Goal: Register for event/course

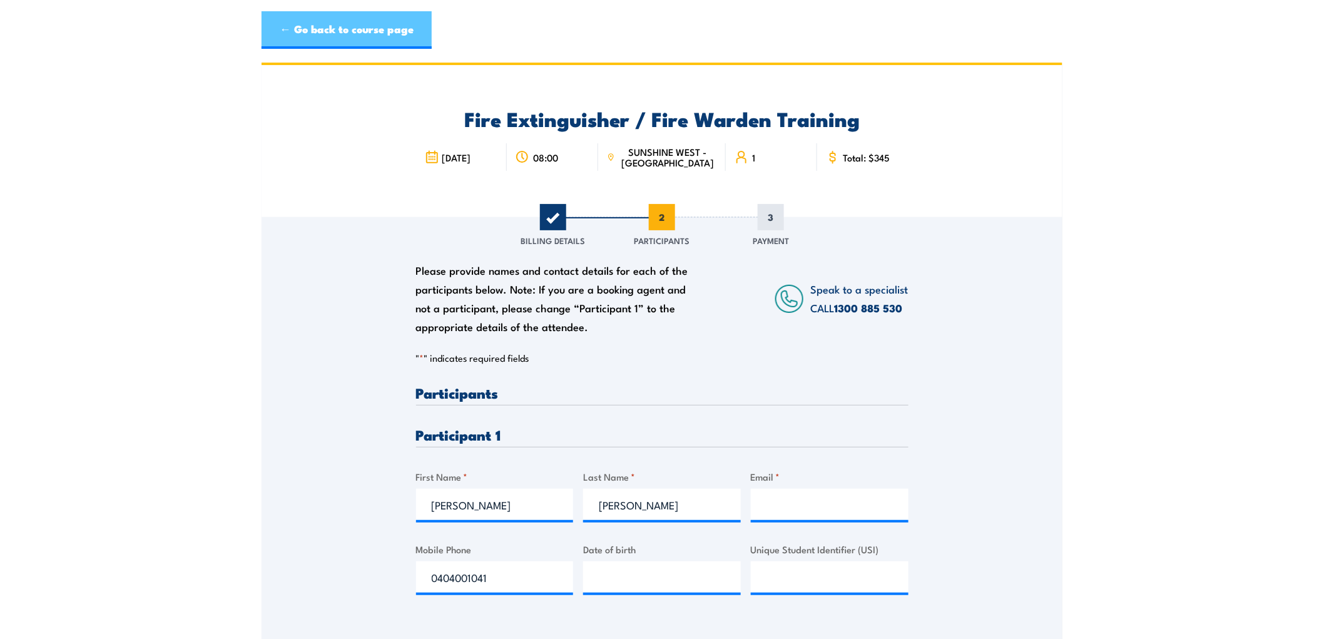
click at [355, 36] on link "← Go back to course page" at bounding box center [347, 30] width 170 height 38
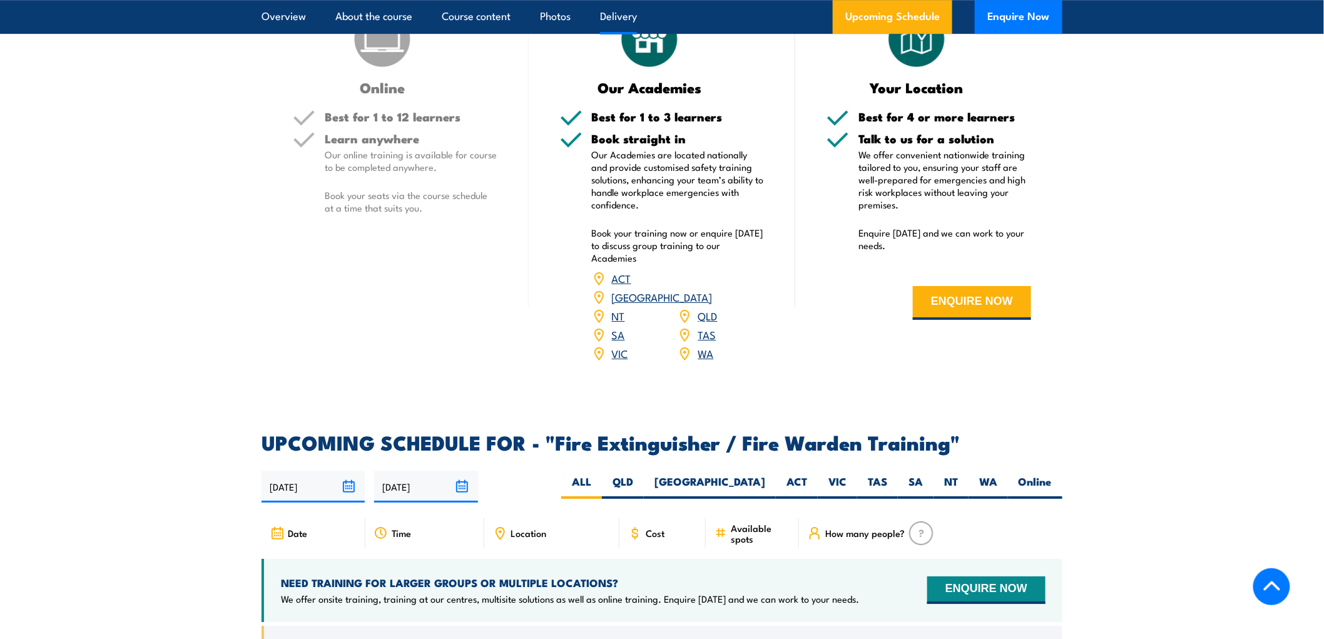
scroll to position [1498, 0]
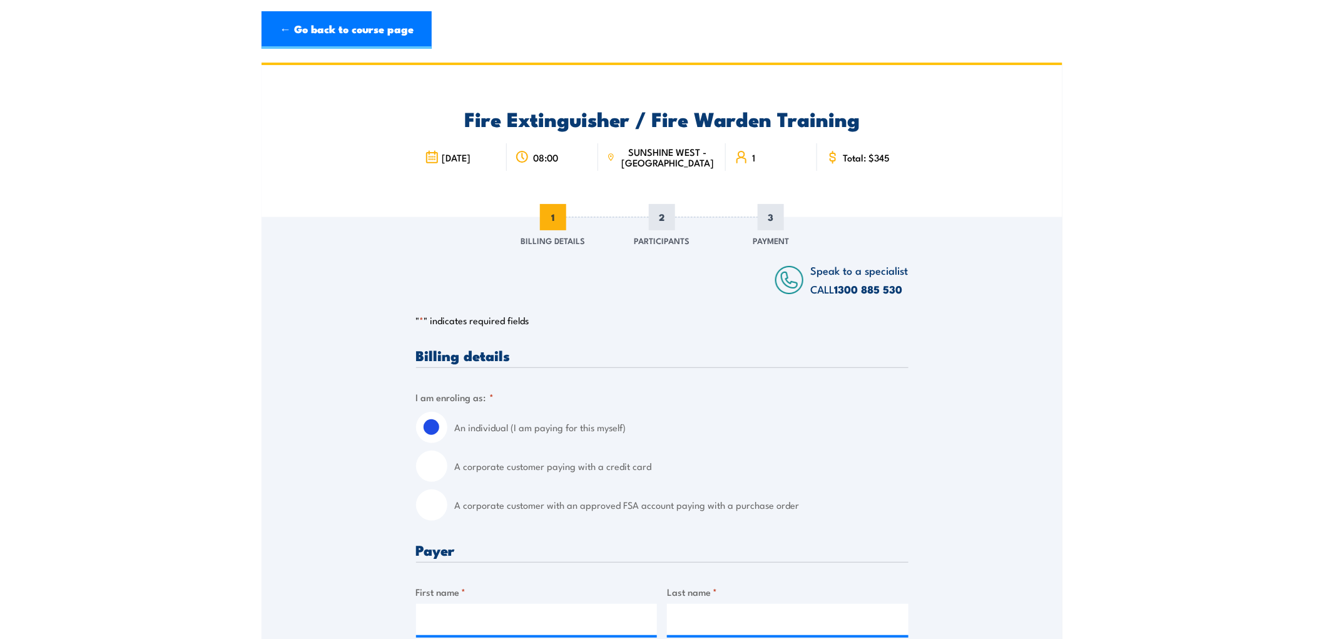
drag, startPoint x: 329, startPoint y: 41, endPoint x: 323, endPoint y: 6, distance: 34.9
click at [329, 40] on link "← Go back to course page" at bounding box center [347, 30] width 170 height 38
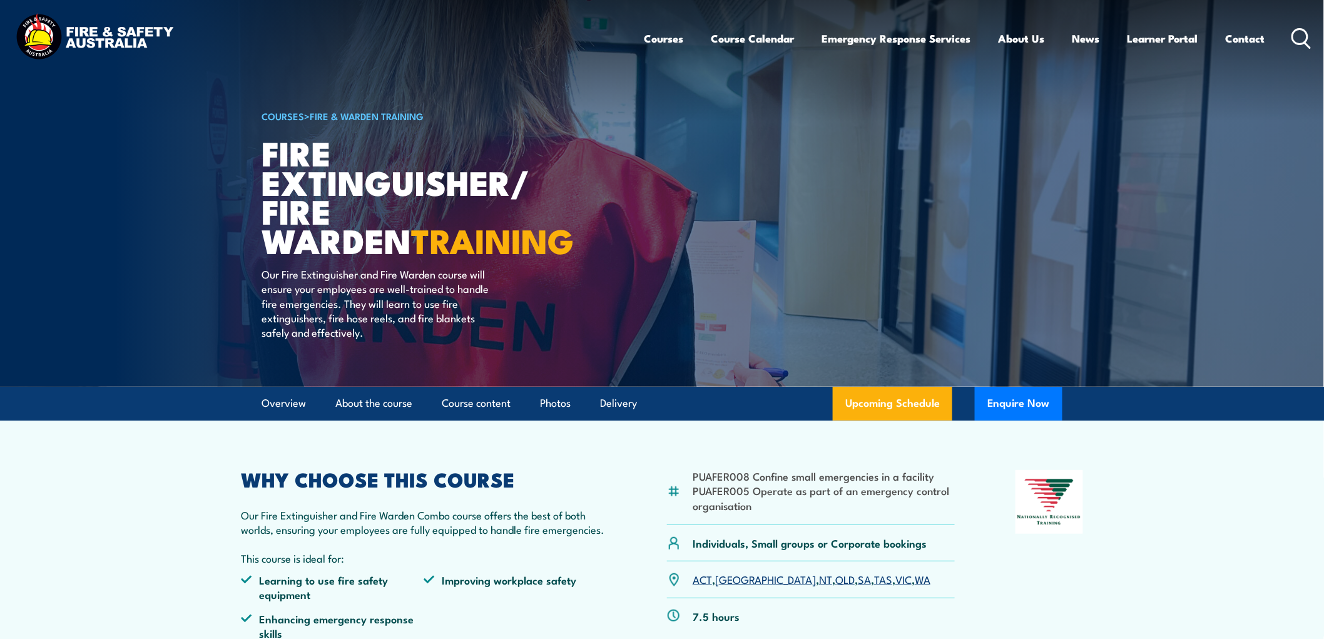
click at [294, 111] on link "COURSES" at bounding box center [283, 116] width 43 height 14
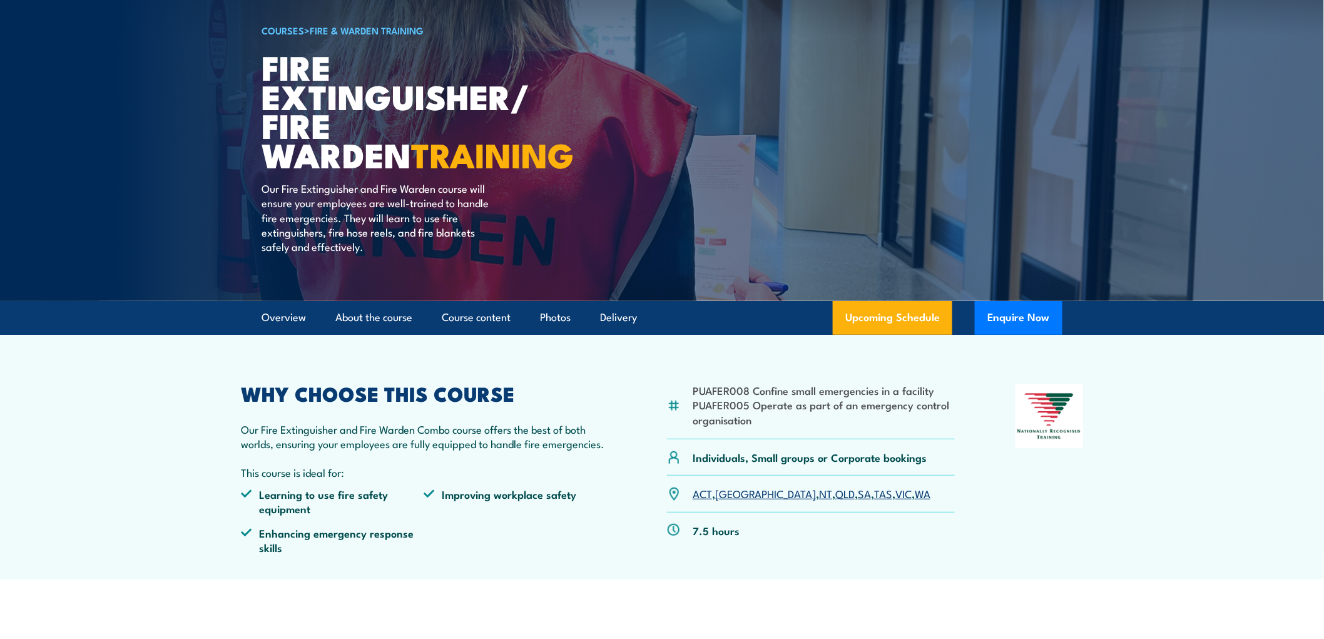
scroll to position [139, 0]
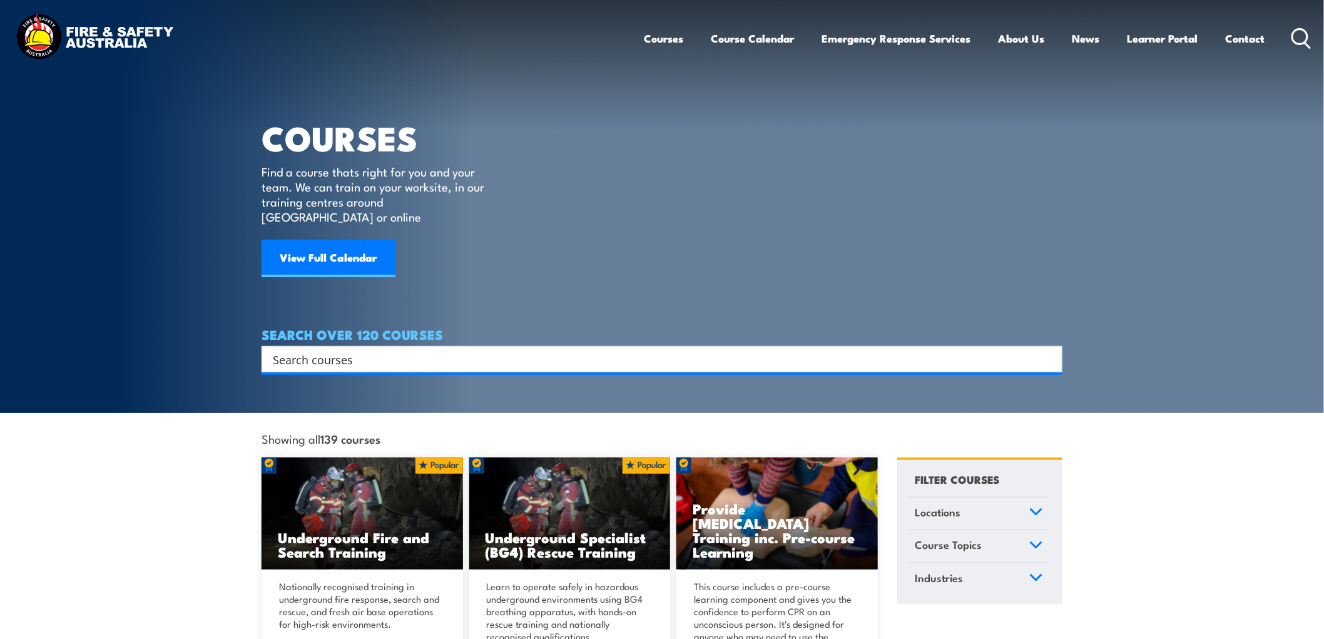
click at [372, 328] on h4 "SEARCH OVER 120 COURSES" at bounding box center [662, 334] width 801 height 14
click at [364, 350] on input "Search input" at bounding box center [654, 359] width 762 height 19
type input "warden"
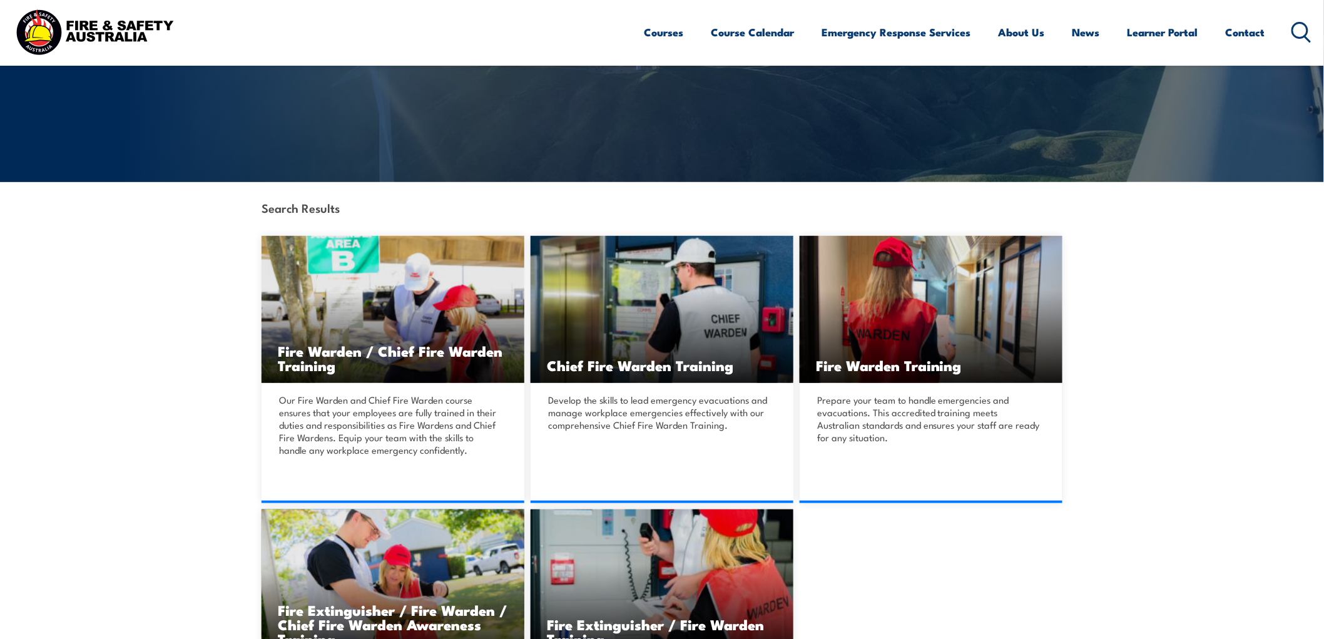
scroll to position [278, 0]
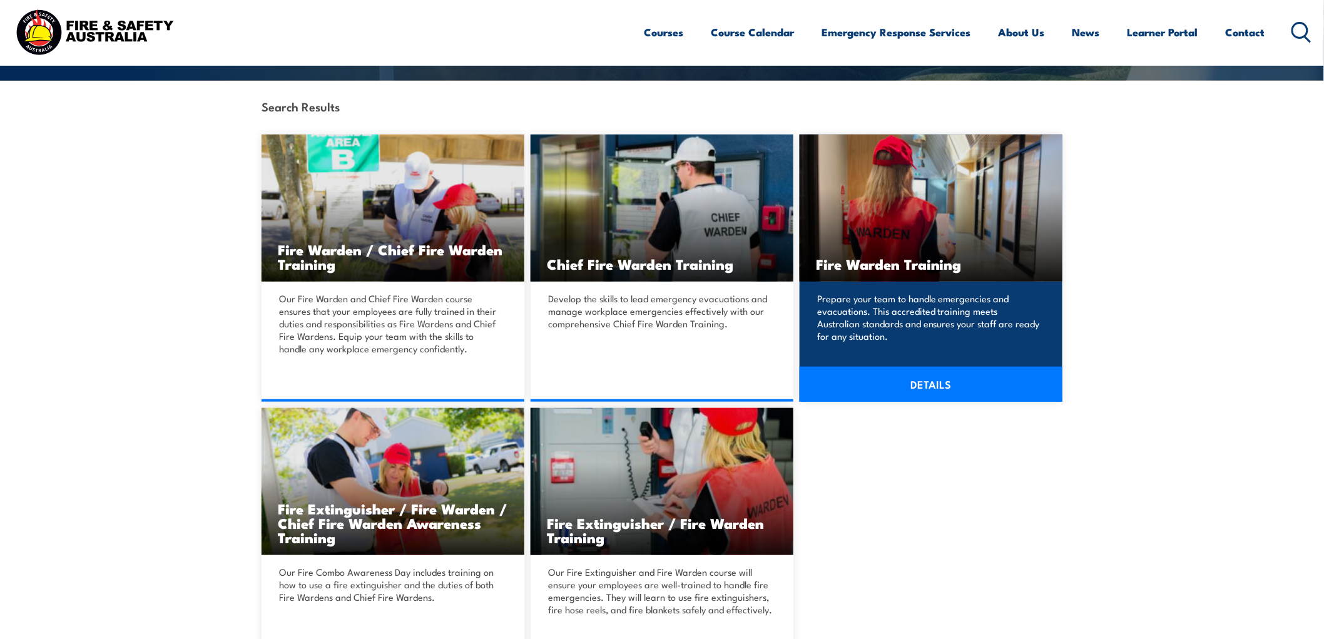
click at [934, 384] on link "DETAILS" at bounding box center [931, 384] width 263 height 35
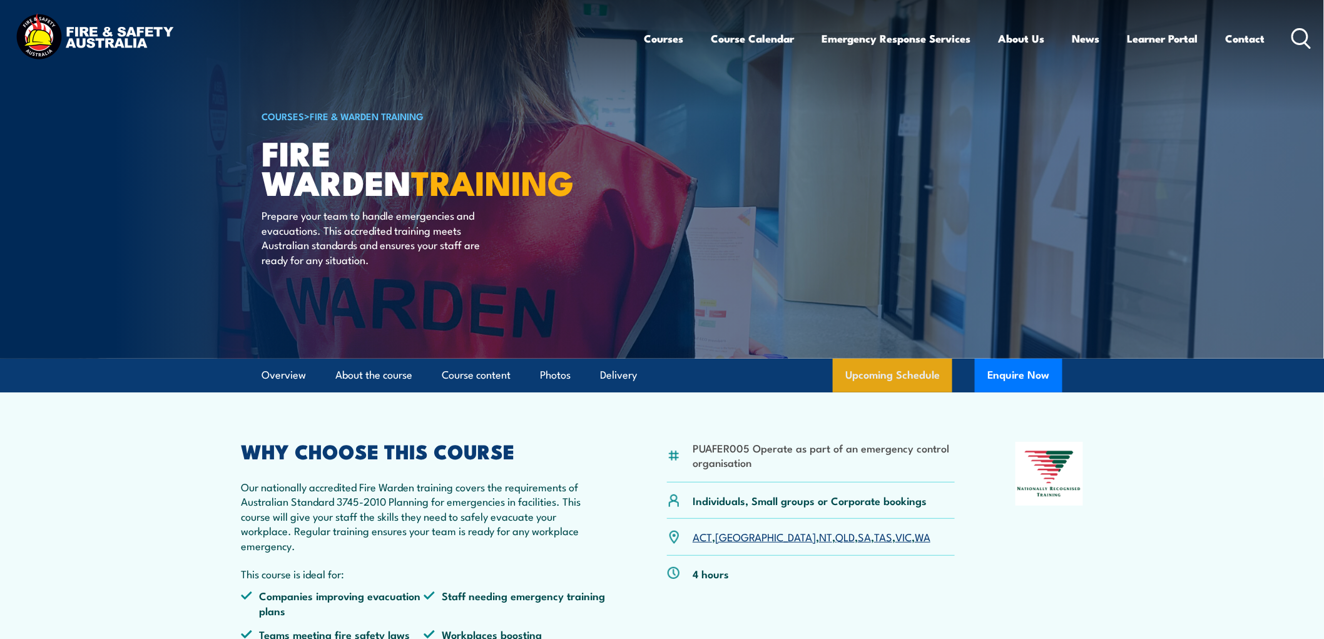
click at [868, 378] on link "Upcoming Schedule" at bounding box center [893, 376] width 120 height 34
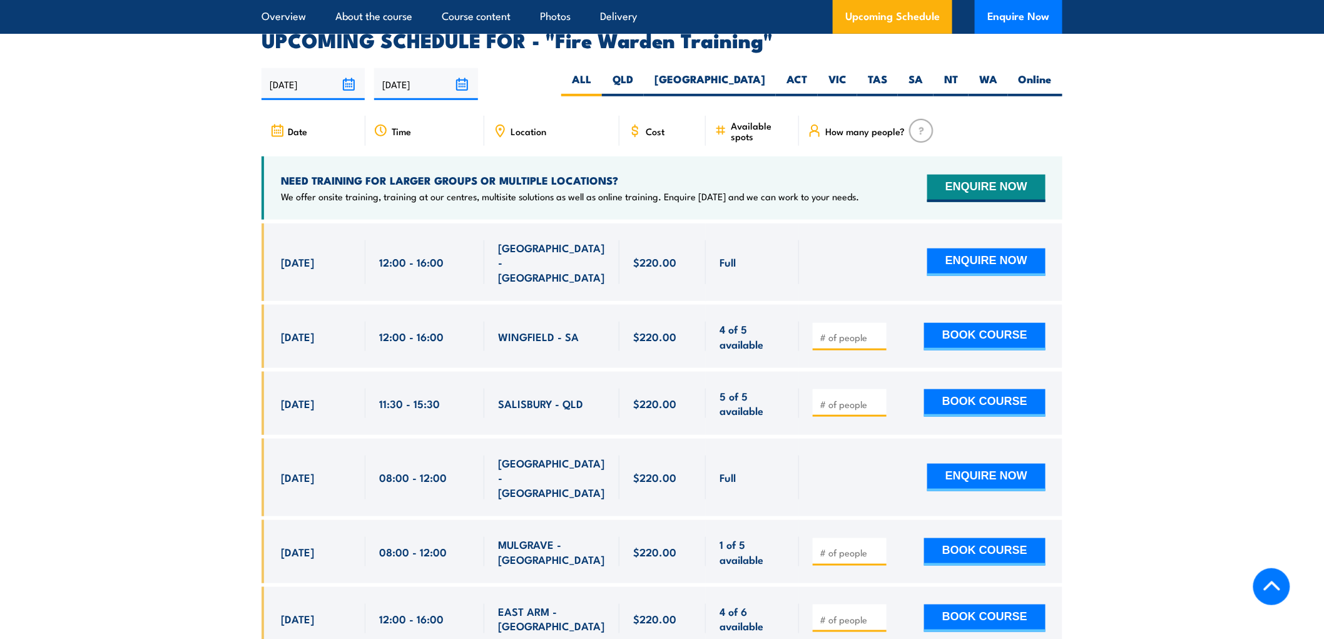
scroll to position [2328, 0]
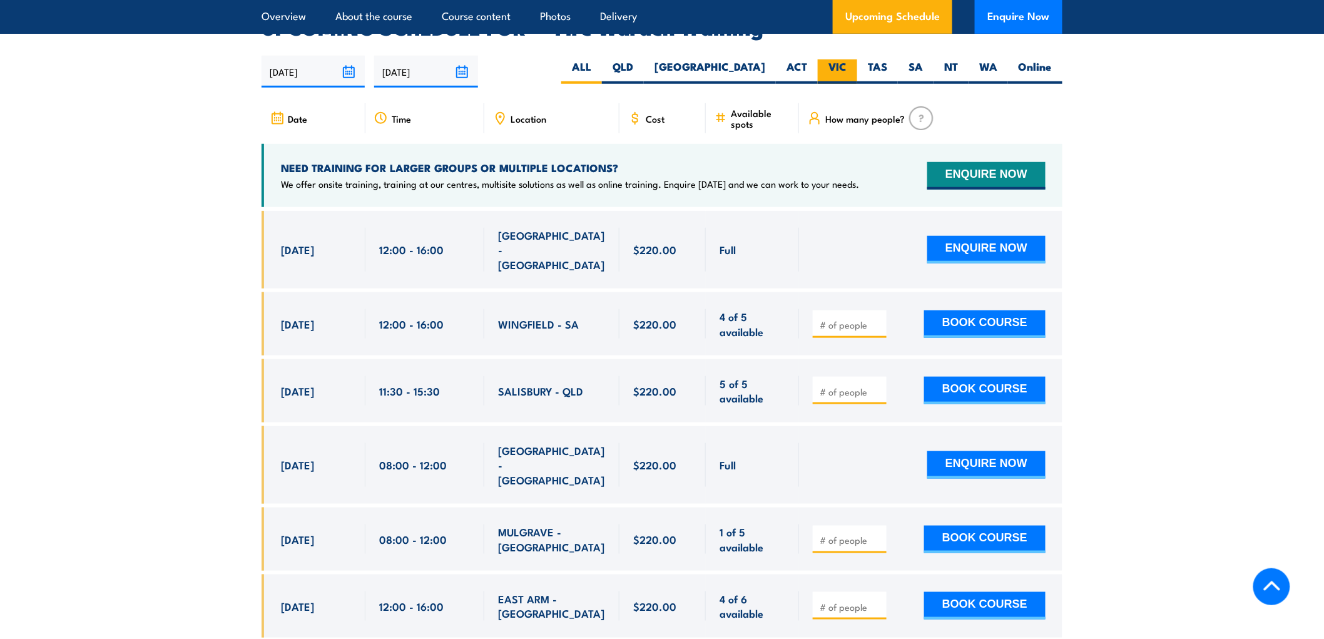
click at [842, 59] on label "VIC" at bounding box center [837, 71] width 39 height 24
click at [847, 59] on input "VIC" at bounding box center [851, 63] width 8 height 8
radio input "true"
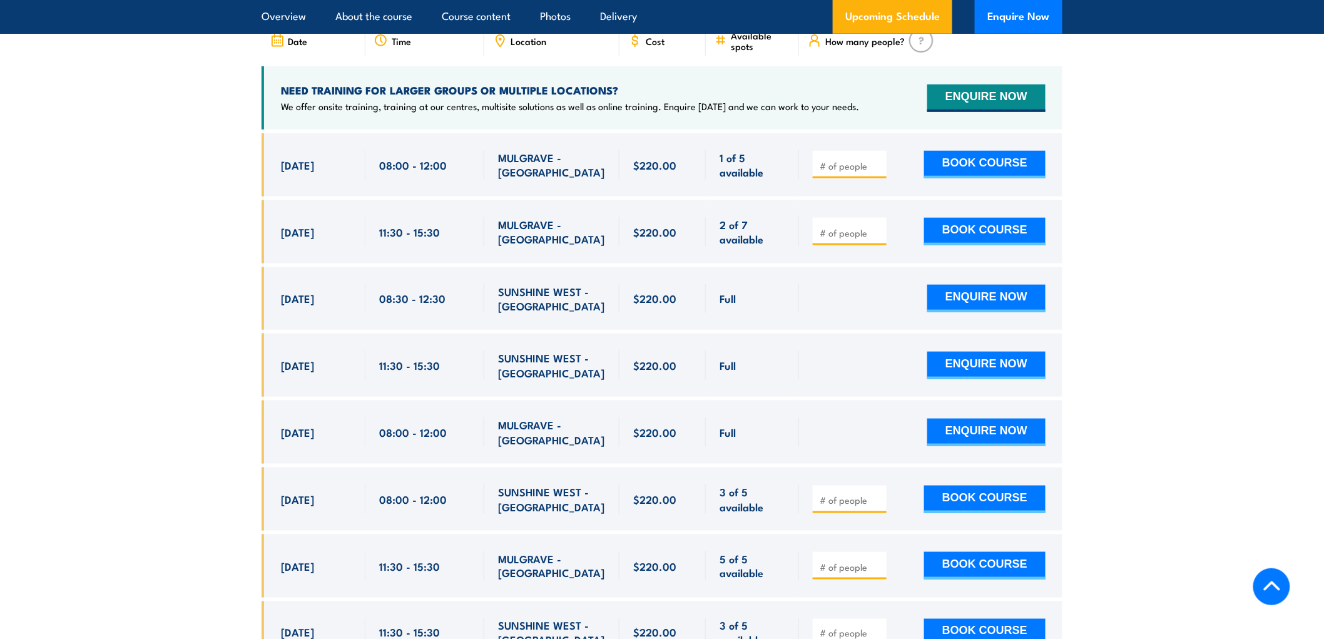
scroll to position [2435, 0]
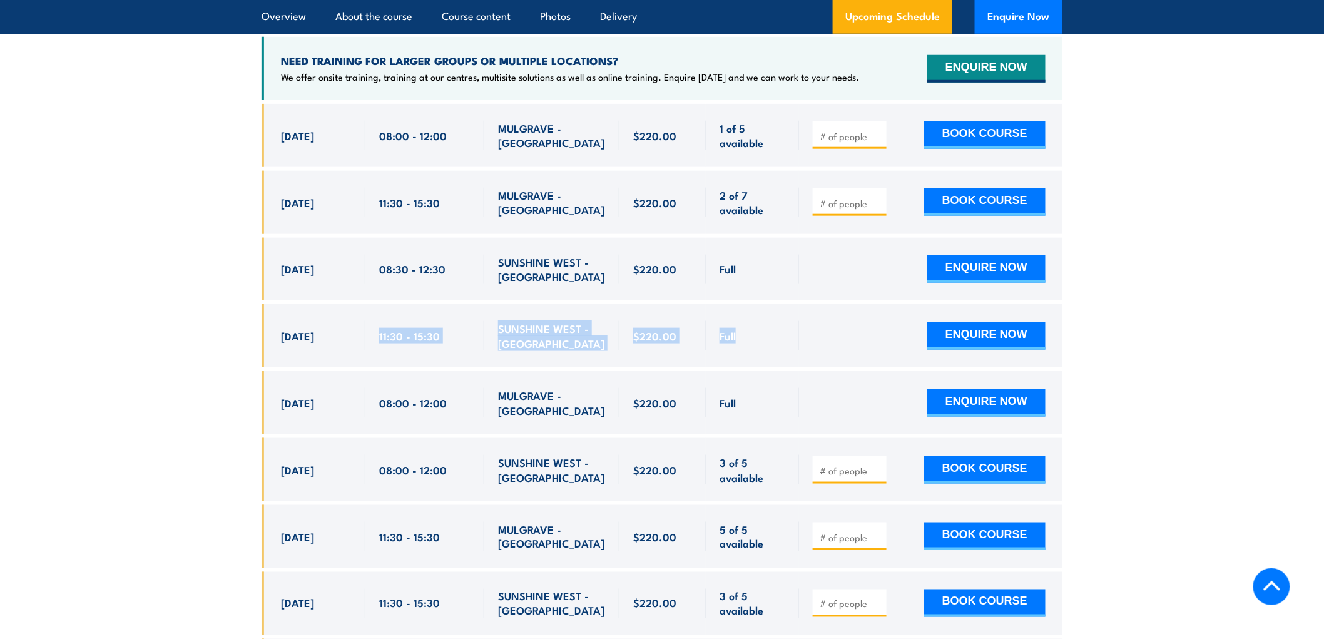
drag, startPoint x: 773, startPoint y: 330, endPoint x: 317, endPoint y: 317, distance: 457.0
click at [360, 311] on div "[DATE] 11:30 - 11:30" at bounding box center [662, 335] width 801 height 63
click at [314, 328] on span "[DATE]" at bounding box center [297, 335] width 33 height 14
drag, startPoint x: 310, startPoint y: 323, endPoint x: 414, endPoint y: 314, distance: 104.3
click at [414, 314] on div "[DATE] 11:30 - 11:30" at bounding box center [662, 335] width 801 height 63
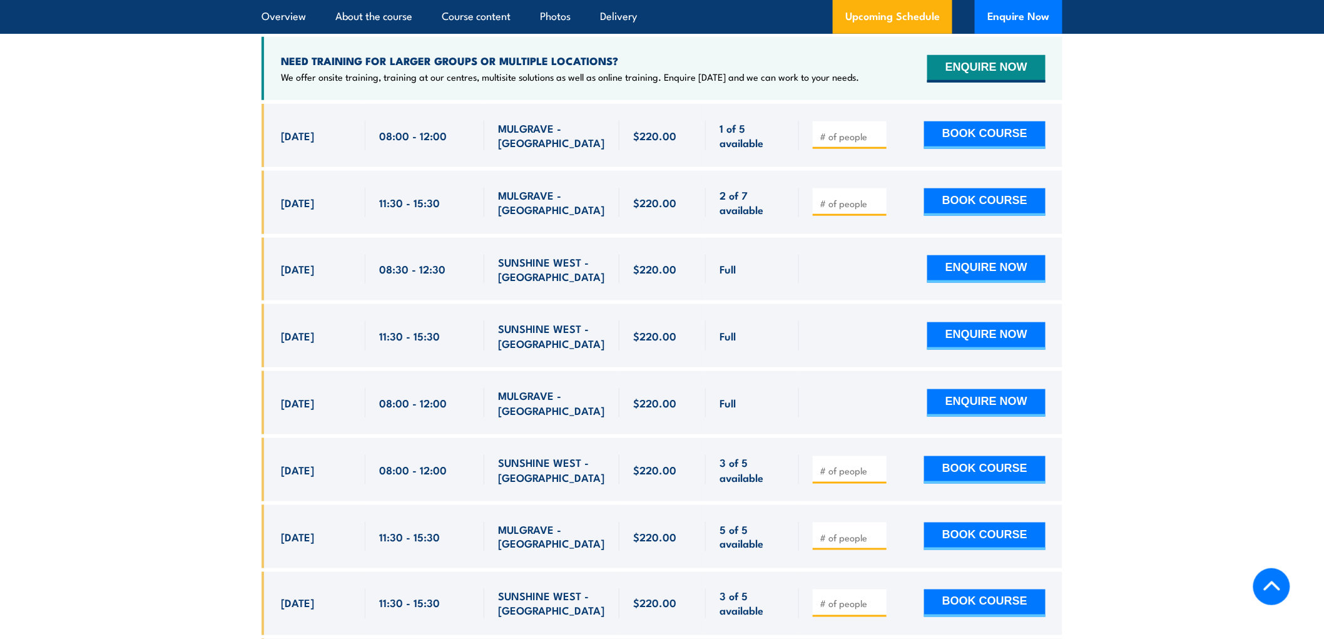
click at [414, 328] on span "11:30 - 15:30" at bounding box center [409, 335] width 61 height 14
drag, startPoint x: 530, startPoint y: 457, endPoint x: 253, endPoint y: 449, distance: 276.7
click at [397, 459] on div "08:00 - 12:00" at bounding box center [424, 469] width 91 height 29
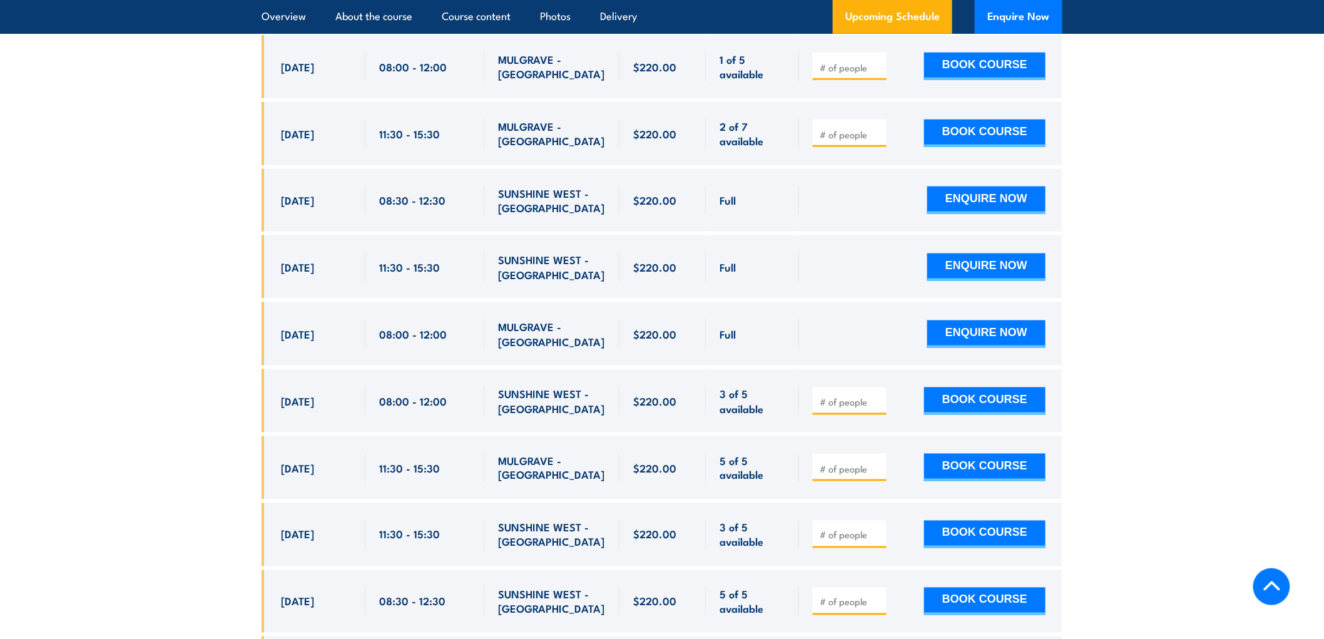
scroll to position [2504, 0]
drag, startPoint x: 277, startPoint y: 247, endPoint x: 711, endPoint y: 250, distance: 434.9
click at [715, 242] on div "[DATE] 11:30 - 11:30" at bounding box center [662, 266] width 801 height 63
drag, startPoint x: 711, startPoint y: 251, endPoint x: 740, endPoint y: 251, distance: 29.4
click at [711, 251] on div "Full" at bounding box center [752, 266] width 93 height 63
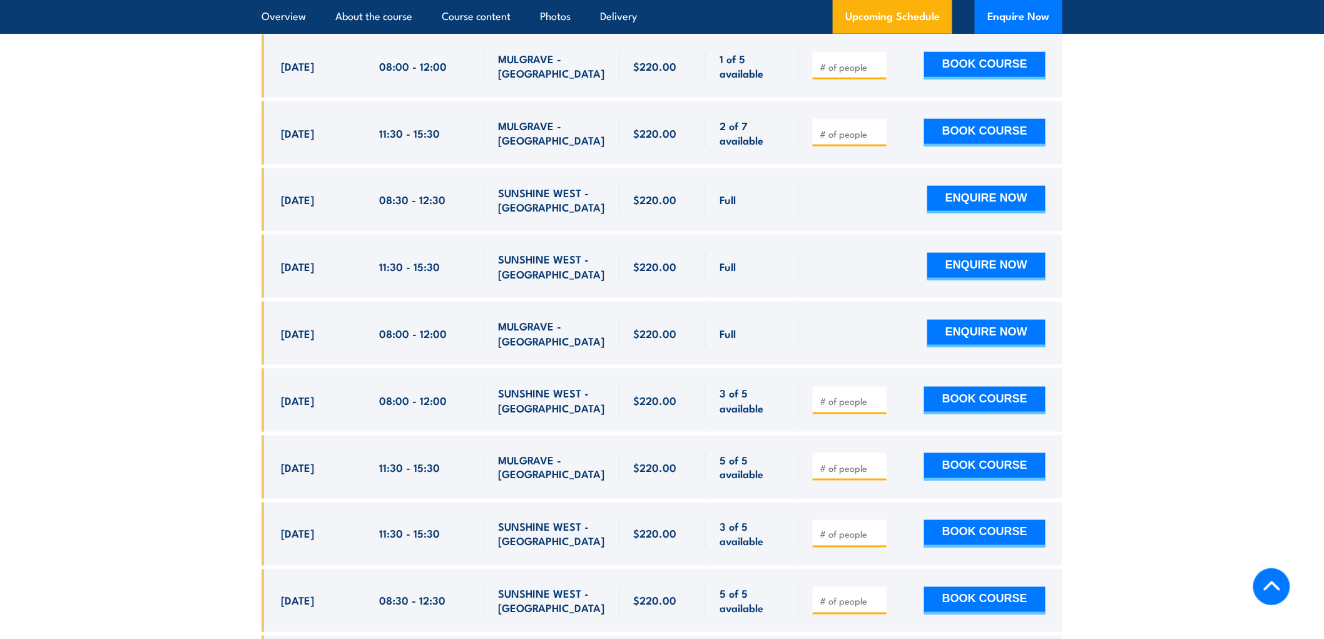
drag, startPoint x: 739, startPoint y: 251, endPoint x: 249, endPoint y: 258, distance: 490.0
click at [308, 259] on div "[DATE]" at bounding box center [316, 266] width 71 height 29
drag, startPoint x: 283, startPoint y: 388, endPoint x: 447, endPoint y: 376, distance: 165.0
click at [447, 376] on div "[DATE] 08:00 - 08:00" at bounding box center [662, 400] width 801 height 63
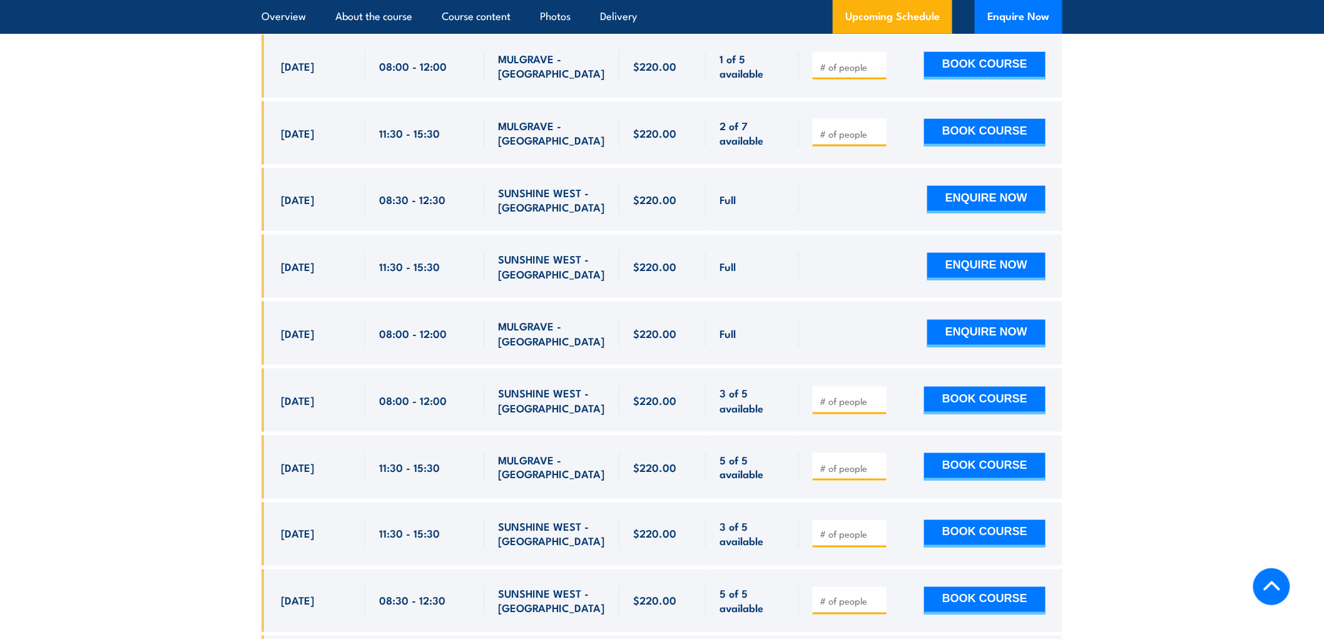
click at [447, 385] on div "08:00 - 12:00" at bounding box center [424, 399] width 91 height 29
drag, startPoint x: 454, startPoint y: 378, endPoint x: 270, endPoint y: 392, distance: 185.1
click at [263, 393] on div "[DATE] 08:00 - 08:00" at bounding box center [662, 400] width 801 height 63
click at [314, 393] on span "[DATE]" at bounding box center [297, 400] width 33 height 14
drag, startPoint x: 452, startPoint y: 380, endPoint x: 354, endPoint y: 389, distance: 99.2
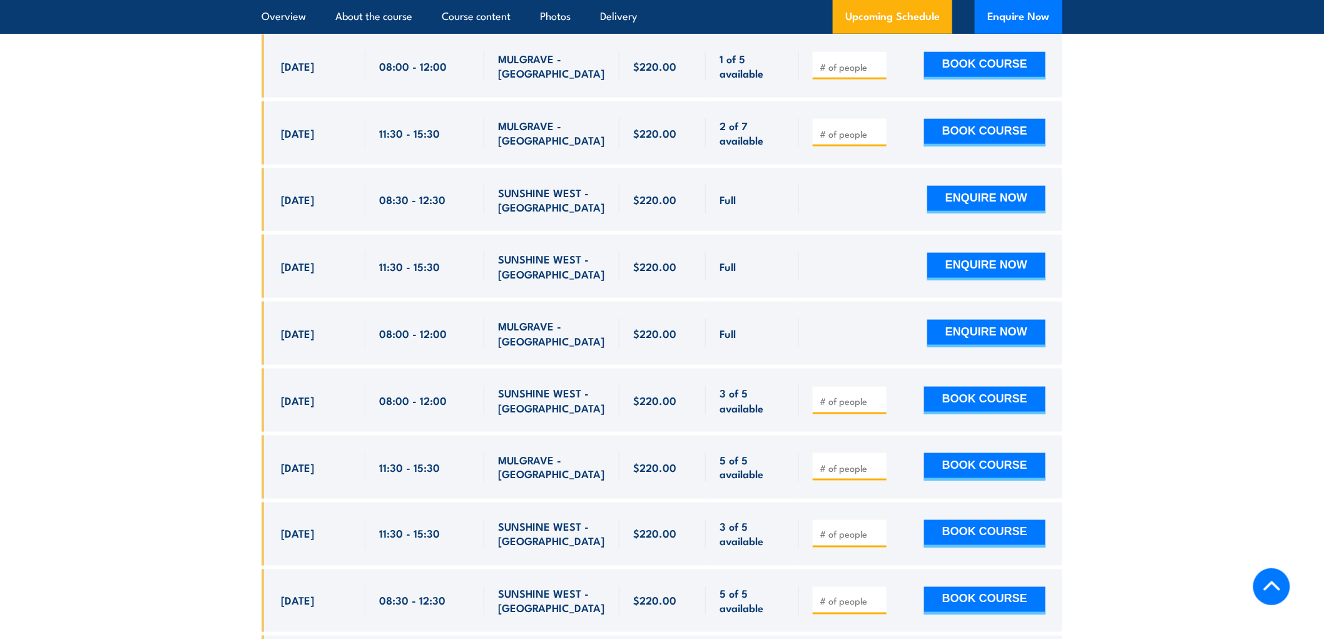
click at [354, 389] on div "[DATE] 08:00 - 08:00" at bounding box center [662, 400] width 801 height 63
click at [370, 385] on div "08:00 - 12:00" at bounding box center [424, 400] width 119 height 63
drag, startPoint x: 378, startPoint y: 385, endPoint x: 433, endPoint y: 386, distance: 55.1
click at [433, 386] on div "08:00 - 12:00" at bounding box center [424, 400] width 119 height 63
click at [440, 393] on span "08:00 - 12:00" at bounding box center [413, 400] width 68 height 14
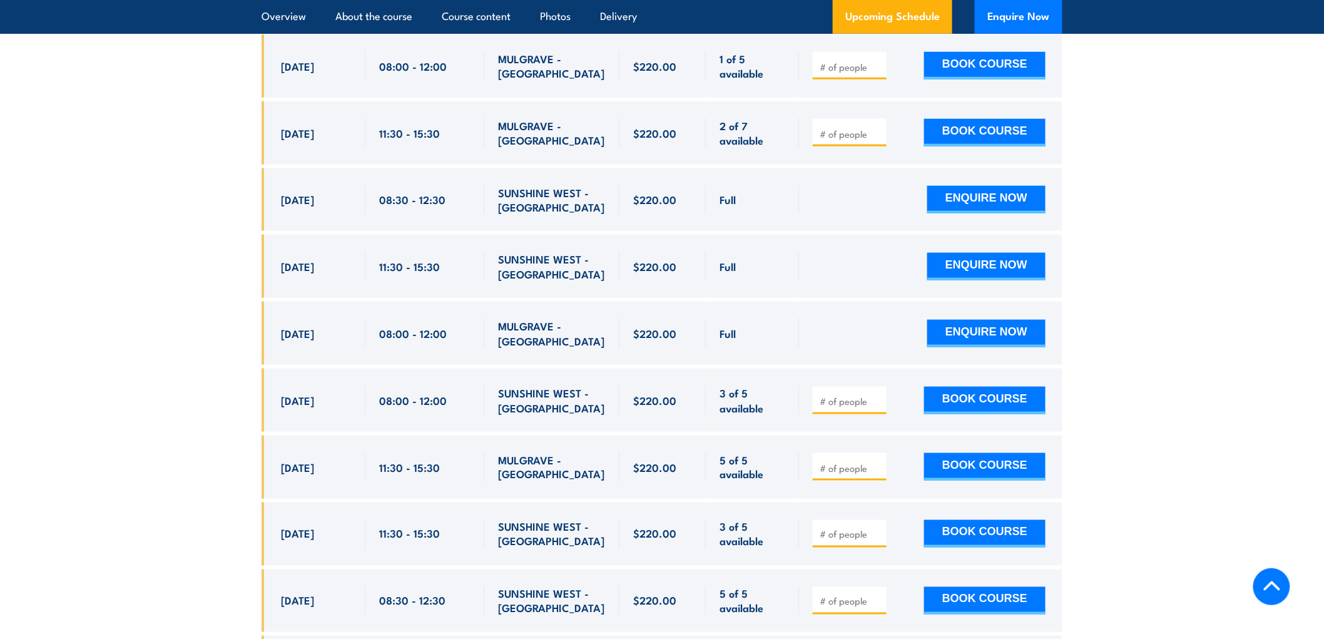
drag, startPoint x: 442, startPoint y: 516, endPoint x: 298, endPoint y: 522, distance: 144.6
click at [301, 522] on div "[DATE] 11:30 - 11:30" at bounding box center [662, 533] width 801 height 63
click at [303, 526] on span "[DATE]" at bounding box center [297, 533] width 33 height 14
